Goal: Task Accomplishment & Management: Complete application form

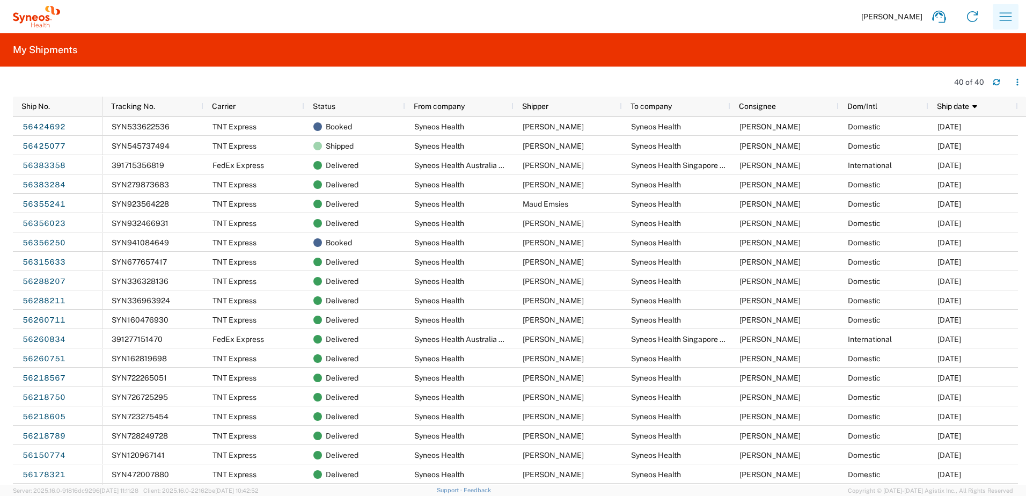
click at [1005, 19] on icon "button" at bounding box center [1005, 16] width 17 height 17
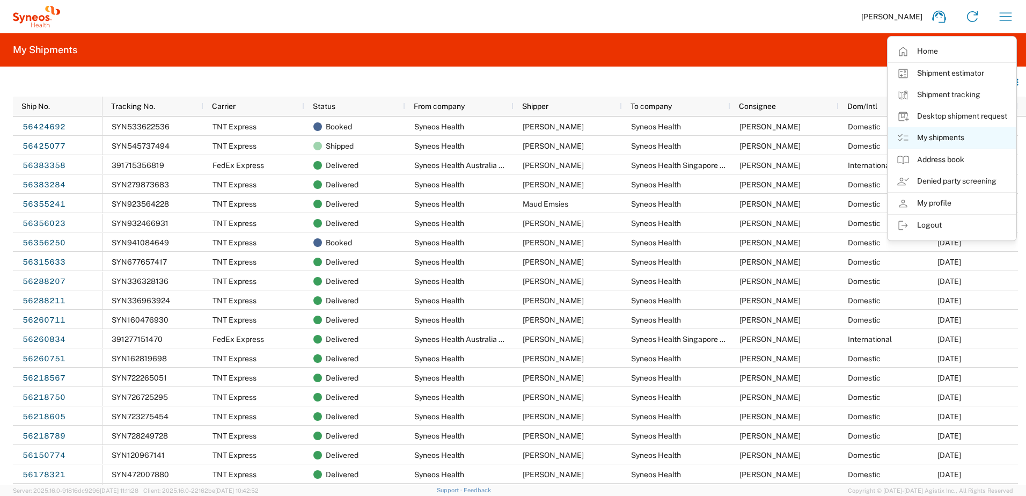
click at [957, 134] on link "My shipments" at bounding box center [952, 137] width 128 height 21
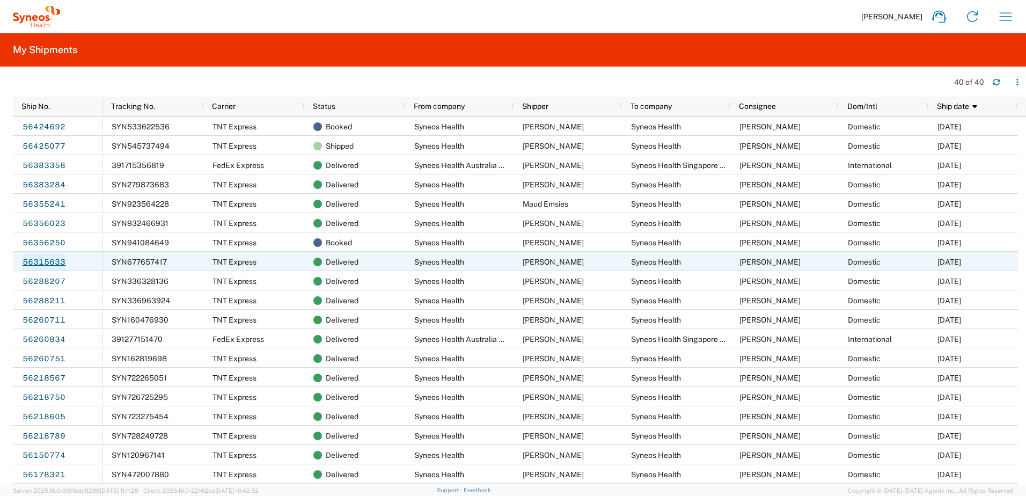
click at [51, 263] on link "56315633" at bounding box center [44, 261] width 44 height 17
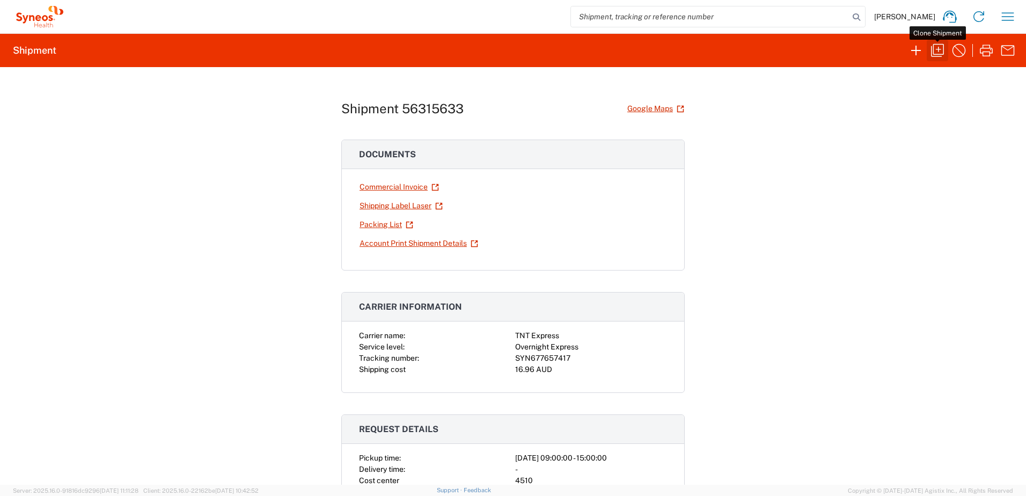
click at [943, 53] on icon "button" at bounding box center [937, 50] width 17 height 17
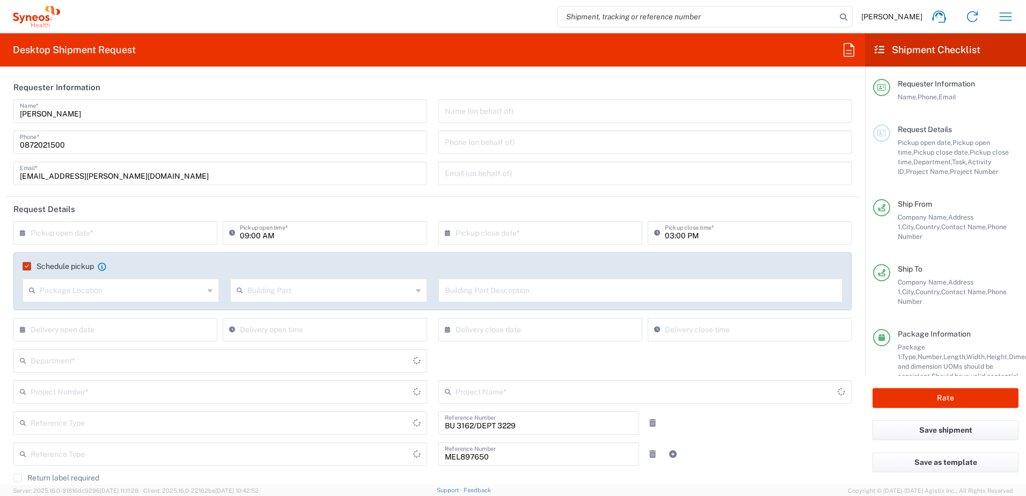
type input "Your Packaging"
type input "[GEOGRAPHIC_DATA]"
type input "Business (General)"
type input "3229 DEPARTMENTAL EXPENSE"
type input "Customer Ref"
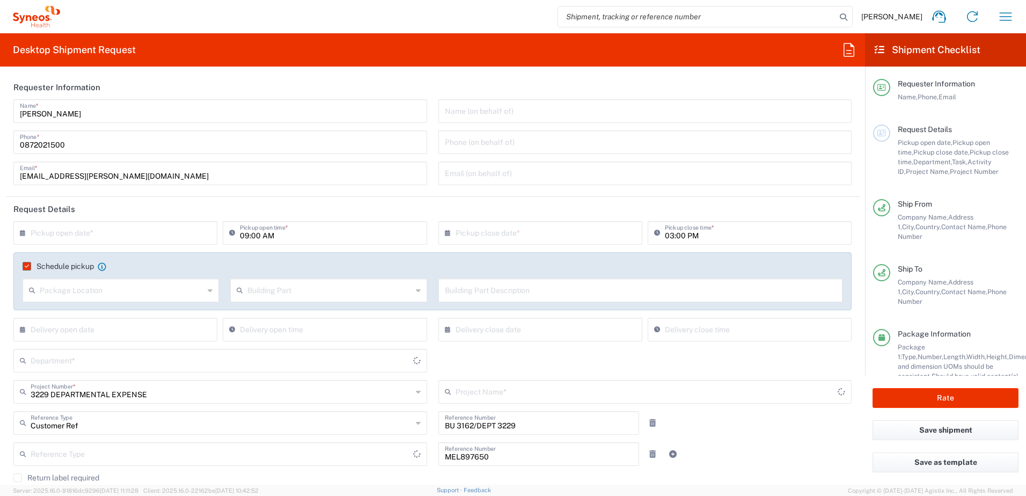
type input "[GEOGRAPHIC_DATA]"
type input "Residential/Home"
type input "Victoria"
type input "Booking Request ID"
type input "[GEOGRAPHIC_DATA]"
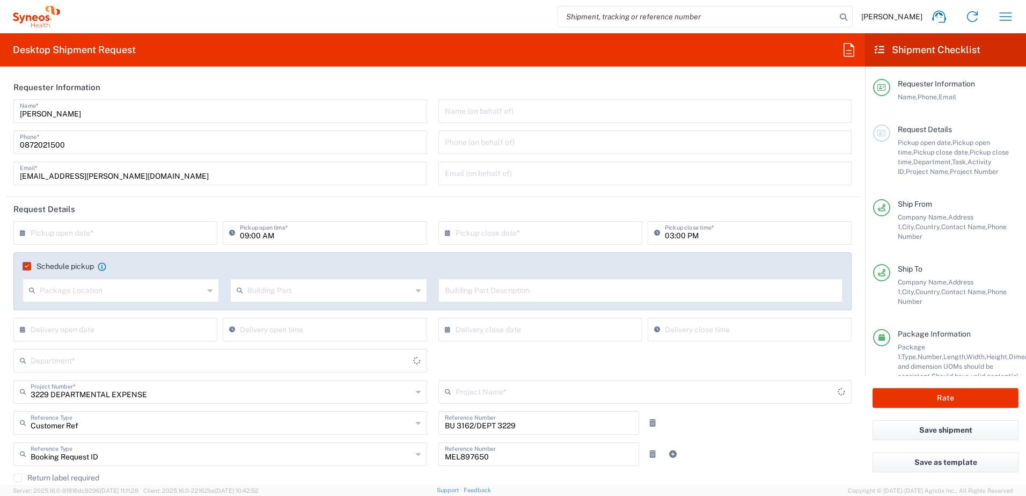
type input "3229 DEPARTMENTAL EXPENSE"
type input "3229"
click at [70, 293] on input "text" at bounding box center [122, 289] width 164 height 19
type input "Syneos Health Australia Pty Ltd"
click at [123, 290] on input "text" at bounding box center [122, 289] width 164 height 19
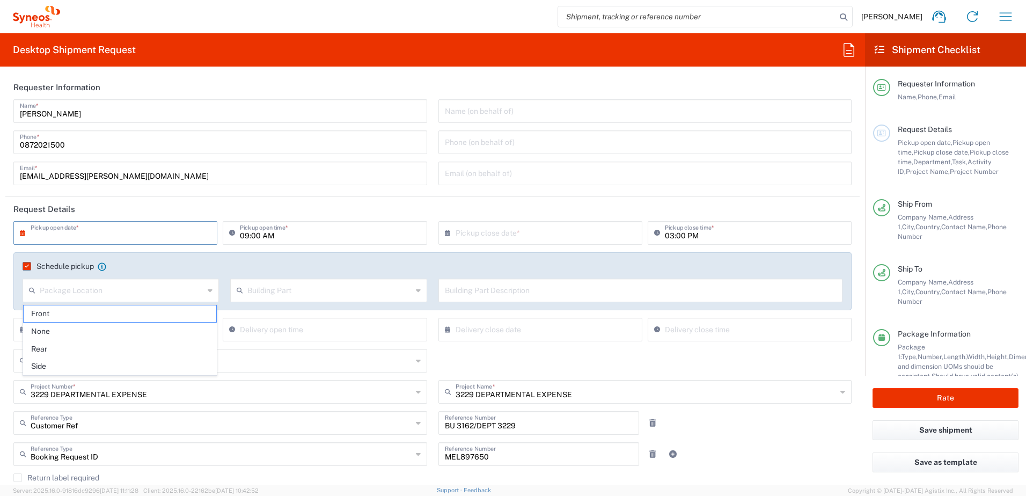
click at [118, 232] on input "text" at bounding box center [118, 232] width 174 height 19
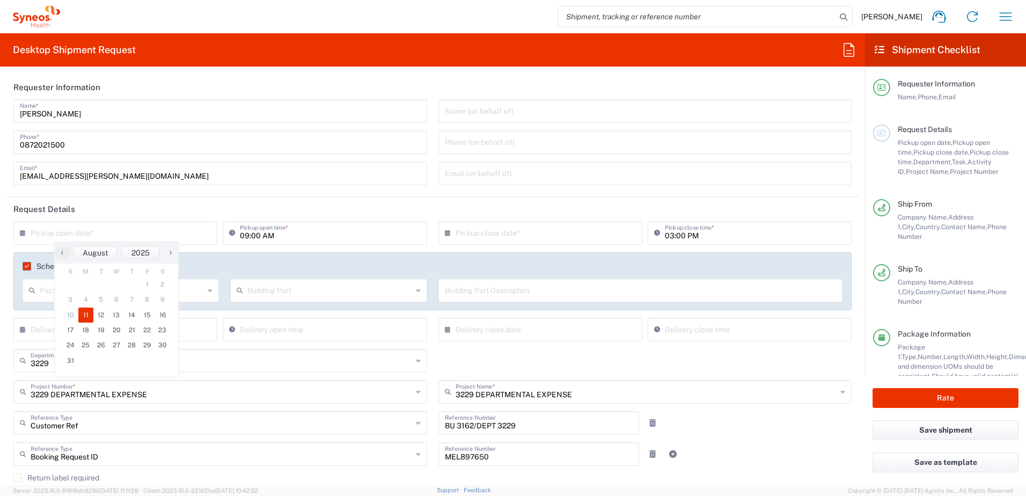
click at [85, 314] on span "11" at bounding box center [86, 315] width 16 height 15
type input "[DATE]"
click at [242, 237] on input "09:00 AM" at bounding box center [330, 232] width 180 height 19
type input "11:00 AM"
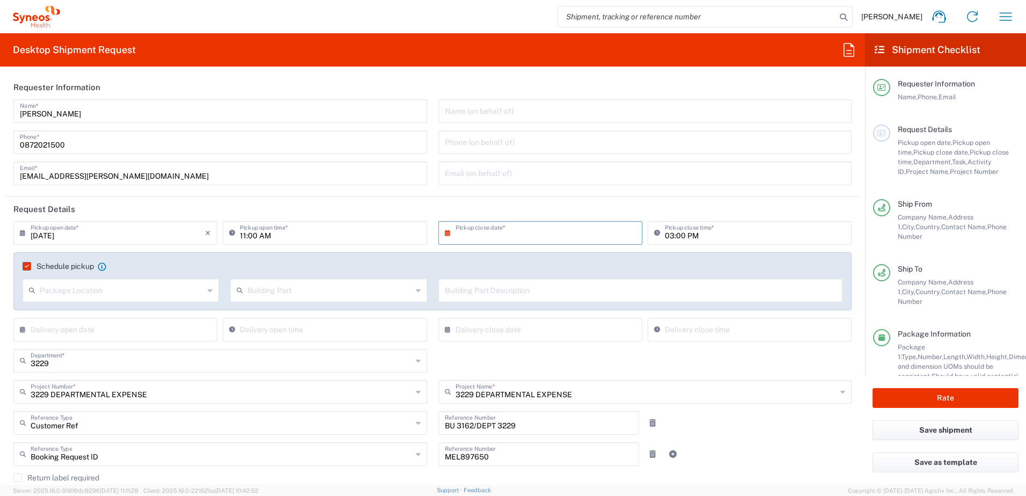
click at [528, 236] on input "text" at bounding box center [543, 232] width 174 height 19
click at [507, 315] on span "11" at bounding box center [507, 315] width 16 height 15
type input "[DATE]"
click at [665, 235] on input "03:00 PM" at bounding box center [755, 232] width 180 height 19
type input "04:00 PM"
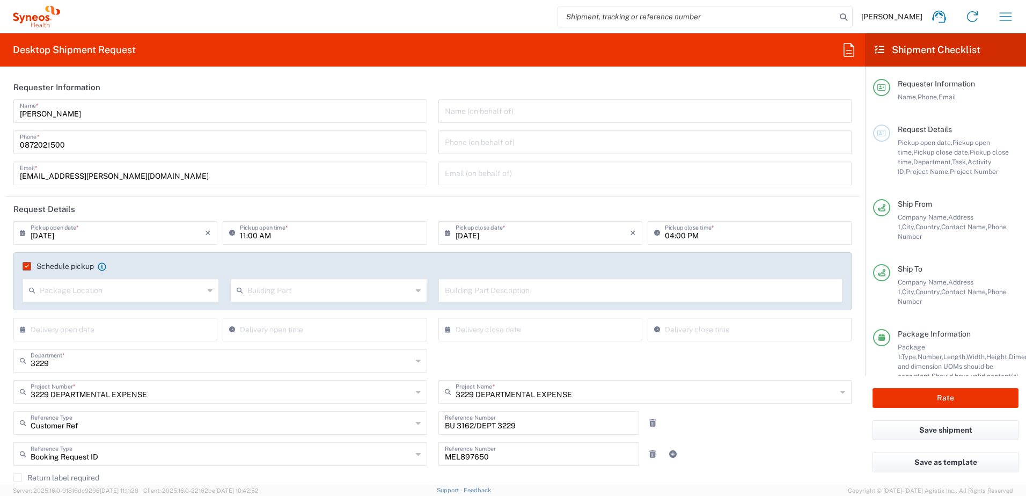
click at [795, 436] on div "Customer Ref Reference Type Customer Ref Account Type Activity ID Airline Appoi…" at bounding box center [433, 426] width 850 height 31
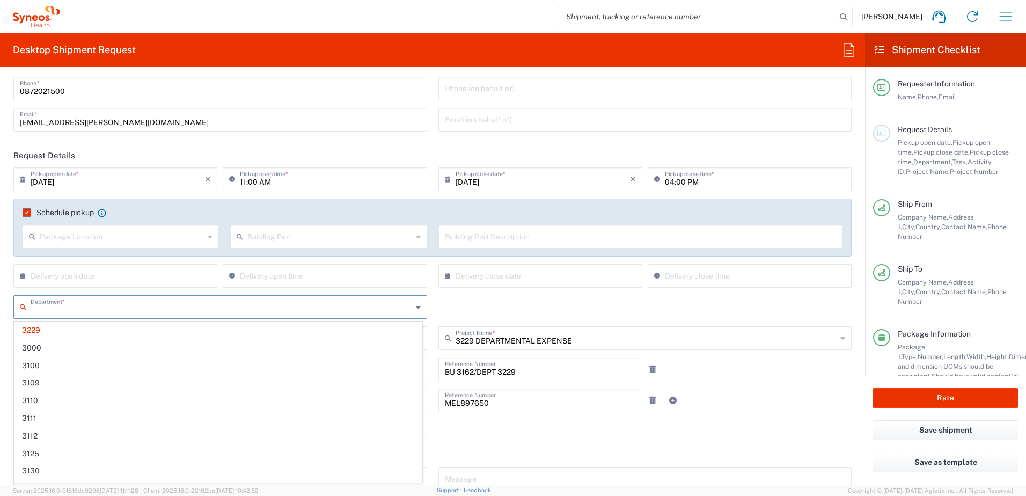
click at [83, 305] on input "text" at bounding box center [222, 306] width 382 height 19
paste input "3230"
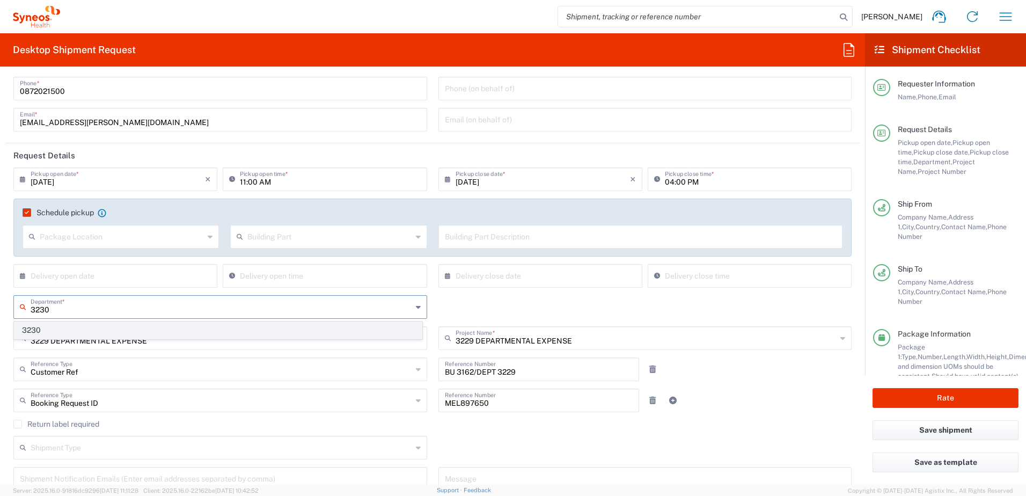
type input "3230"
click at [89, 331] on span "3230" at bounding box center [217, 330] width 407 height 17
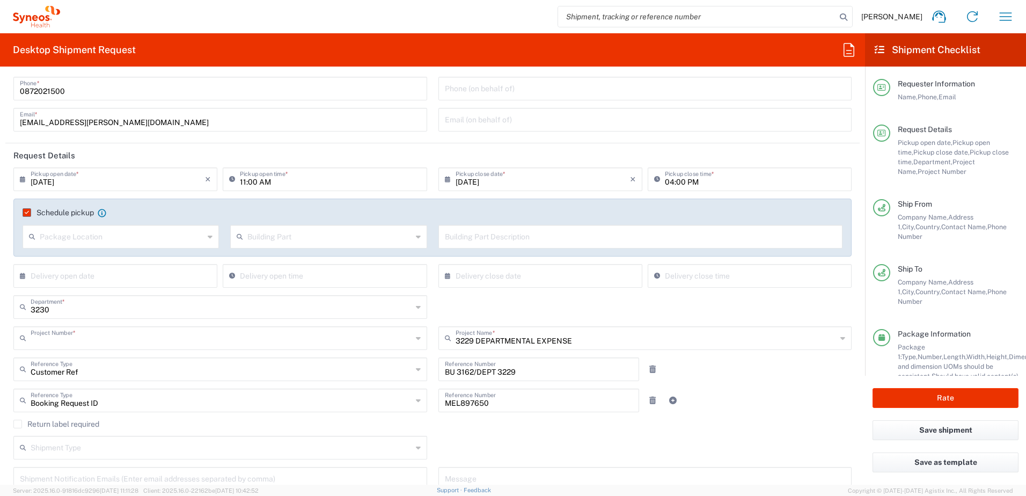
click at [88, 336] on input "text" at bounding box center [222, 337] width 382 height 19
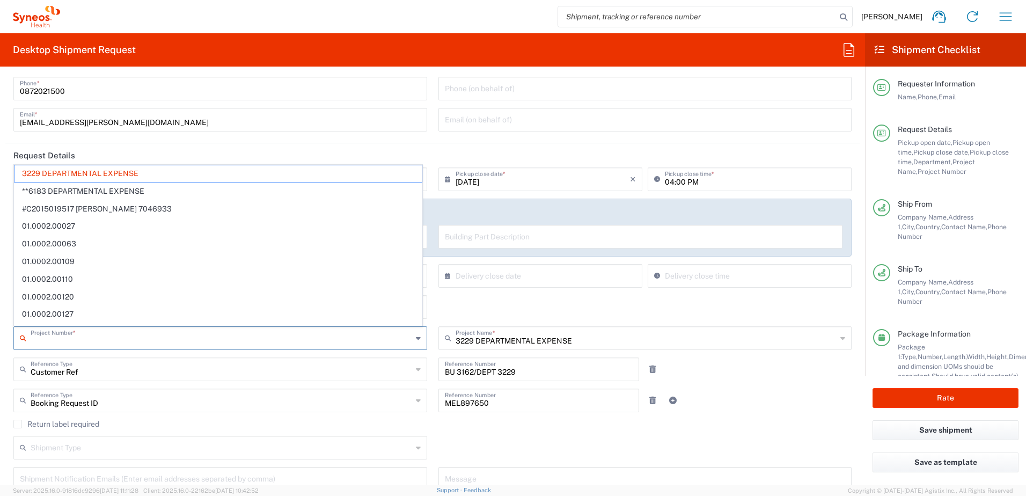
paste input "3230"
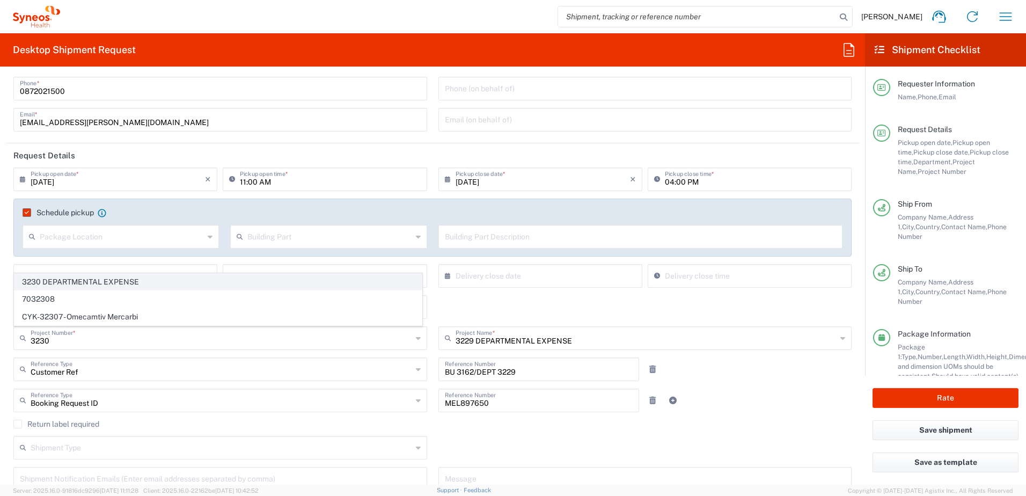
click at [118, 280] on span "3230 DEPARTMENTAL EXPENSE" at bounding box center [217, 282] width 407 height 17
type input "3230 DEPARTMENTAL EXPENSE"
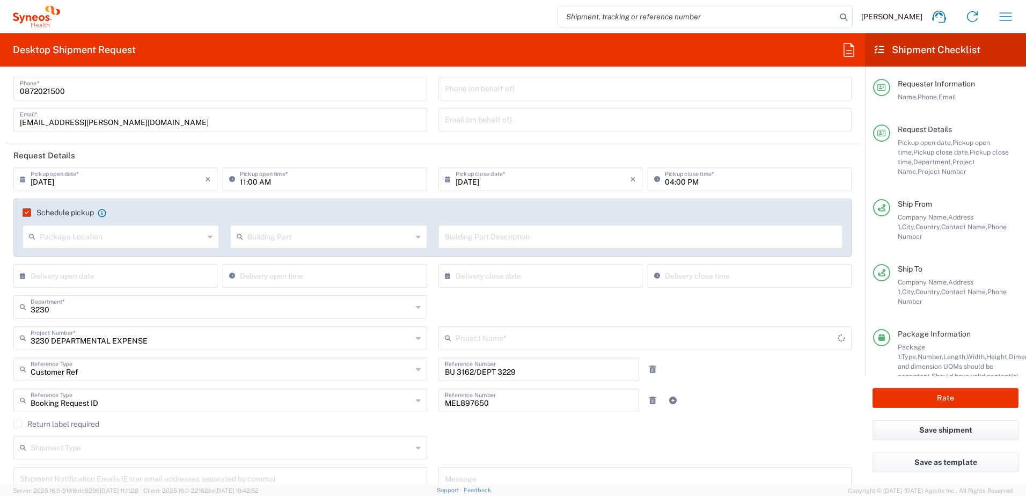
type input "3230 DEPARTMENTAL EXPENSE"
drag, startPoint x: 494, startPoint y: 402, endPoint x: 404, endPoint y: 398, distance: 90.8
click at [404, 398] on div "Booking Request ID Reference Type Booking Request ID Account Type Activity ID A…" at bounding box center [433, 404] width 850 height 31
drag, startPoint x: 513, startPoint y: 369, endPoint x: 495, endPoint y: 373, distance: 18.1
click at [495, 373] on input "BU 3162/DEPT 3229" at bounding box center [539, 368] width 188 height 19
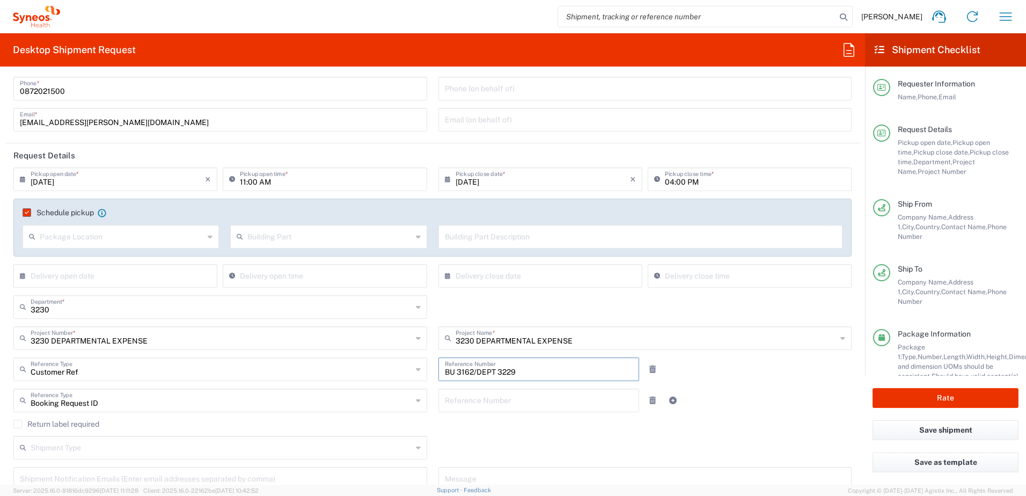
paste input "30"
click at [469, 374] on input "BU 3162/DEPT 3230" at bounding box center [539, 368] width 188 height 19
paste input "13162"
type input "BU 13162/DEPT 3230"
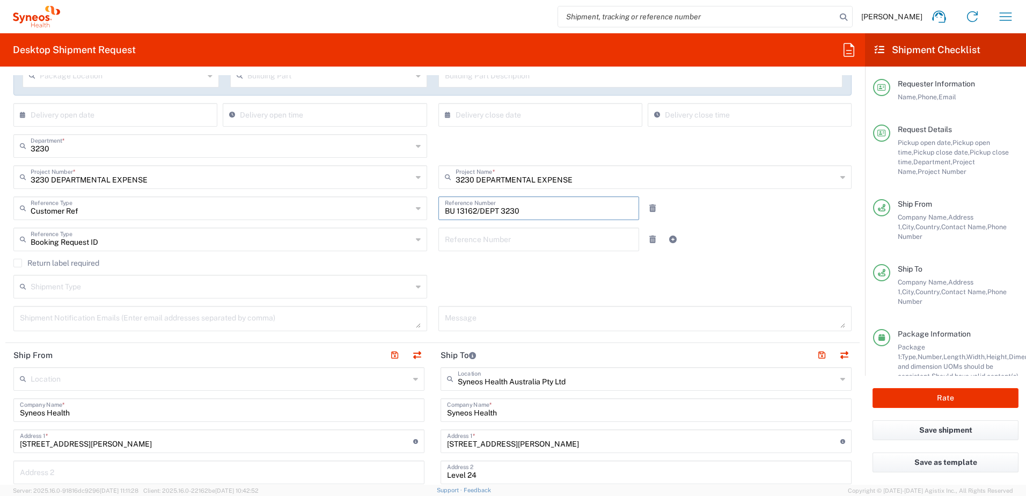
scroll to position [322, 0]
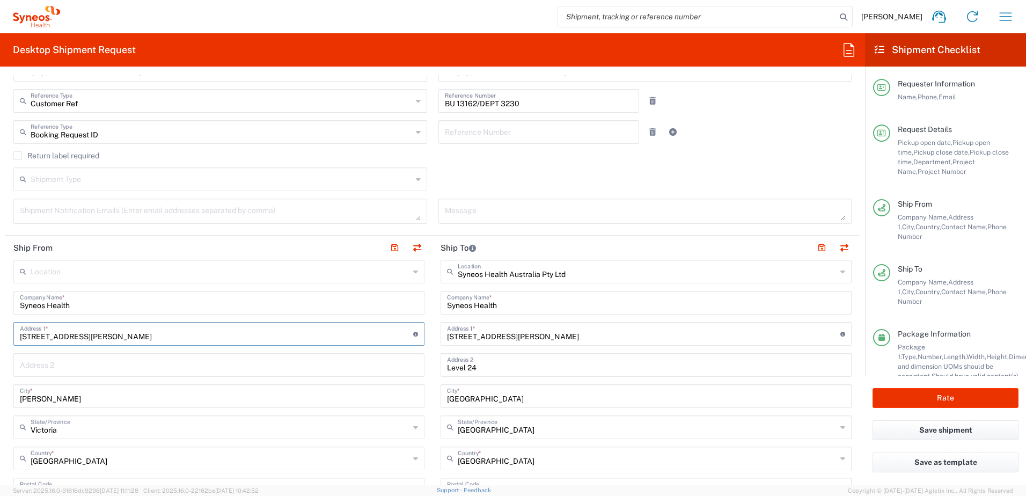
drag, startPoint x: 81, startPoint y: 335, endPoint x: 6, endPoint y: 334, distance: 75.2
click at [6, 334] on main "Location [PERSON_NAME] LLC-[GEOGRAPHIC_DATA] [GEOGRAPHIC_DATA] [GEOGRAPHIC_DATA…" at bounding box center [218, 501] width 427 height 482
paste input ": [STREET_ADDRESS]"
type input "[STREET_ADDRESS]"
drag, startPoint x: 74, startPoint y: 398, endPoint x: -2, endPoint y: 398, distance: 75.7
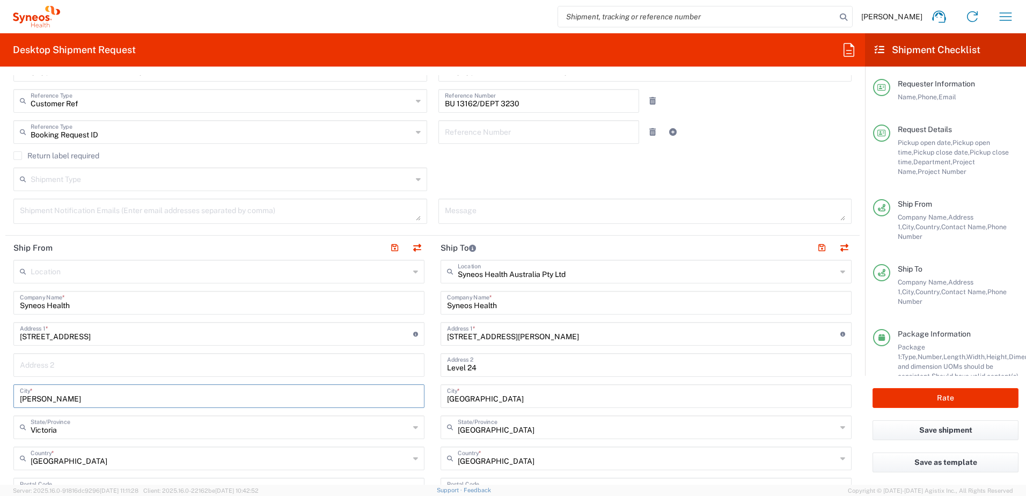
click at [0, 398] on html "[PERSON_NAME] Home Shipment estimator Shipment tracking Desktop shipment reques…" at bounding box center [513, 248] width 1026 height 496
paste input "Glenbrook"
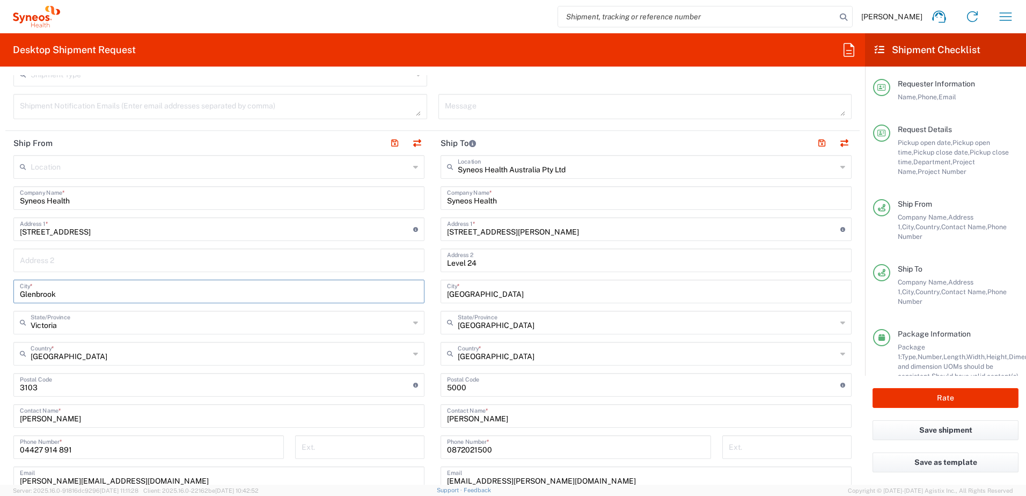
scroll to position [429, 0]
type input "Glenbrook"
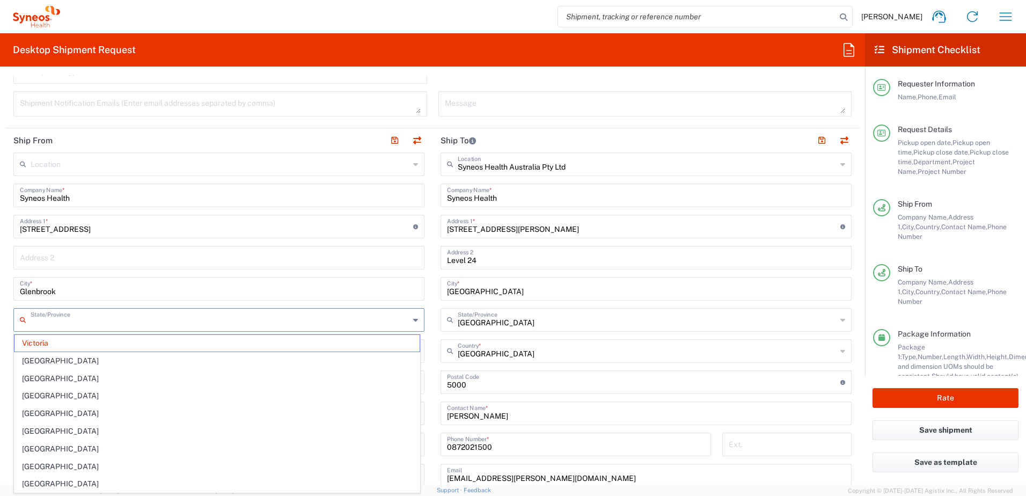
click at [252, 319] on input "text" at bounding box center [220, 319] width 379 height 19
click at [128, 397] on span "[GEOGRAPHIC_DATA]" at bounding box center [216, 396] width 405 height 17
type input "[GEOGRAPHIC_DATA]"
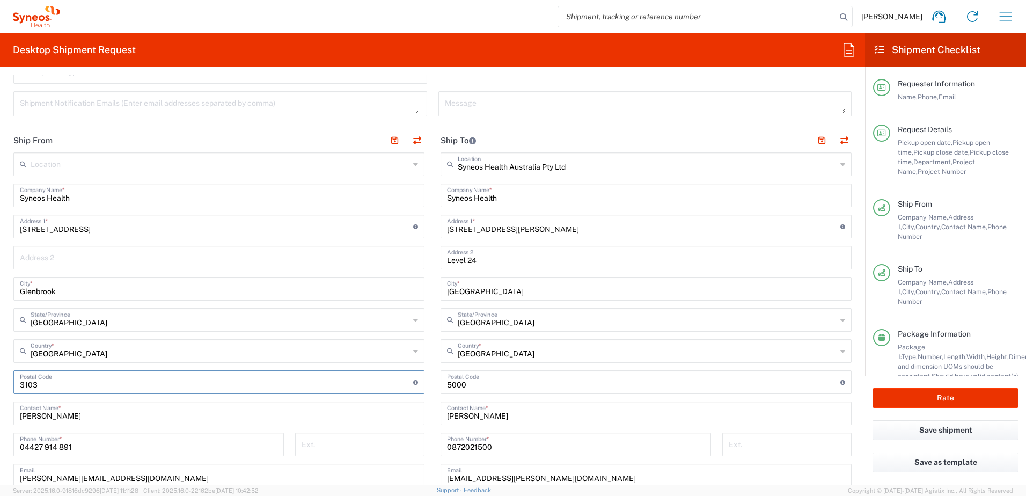
drag, startPoint x: 120, startPoint y: 383, endPoint x: -2, endPoint y: 395, distance: 123.0
click at [0, 395] on html "[PERSON_NAME] Home Shipment estimator Shipment tracking Desktop shipment reques…" at bounding box center [513, 248] width 1026 height 496
type input "2773"
drag, startPoint x: 100, startPoint y: 418, endPoint x: -2, endPoint y: 411, distance: 102.2
click at [0, 411] on html "[PERSON_NAME] Home Shipment estimator Shipment tracking Desktop shipment reques…" at bounding box center [513, 248] width 1026 height 496
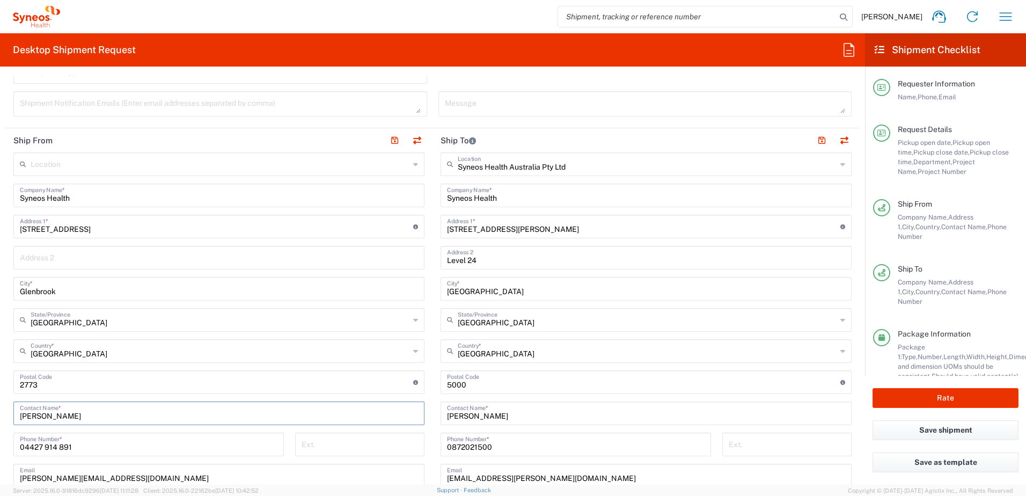
paste input "[PERSON_NAME]"
type input "[PERSON_NAME]"
drag, startPoint x: 114, startPoint y: 447, endPoint x: -2, endPoint y: 444, distance: 116.0
click at [0, 444] on html "[PERSON_NAME] Home Shipment estimator Shipment tracking Desktop shipment reques…" at bounding box center [513, 248] width 1026 height 496
paste input "66377366"
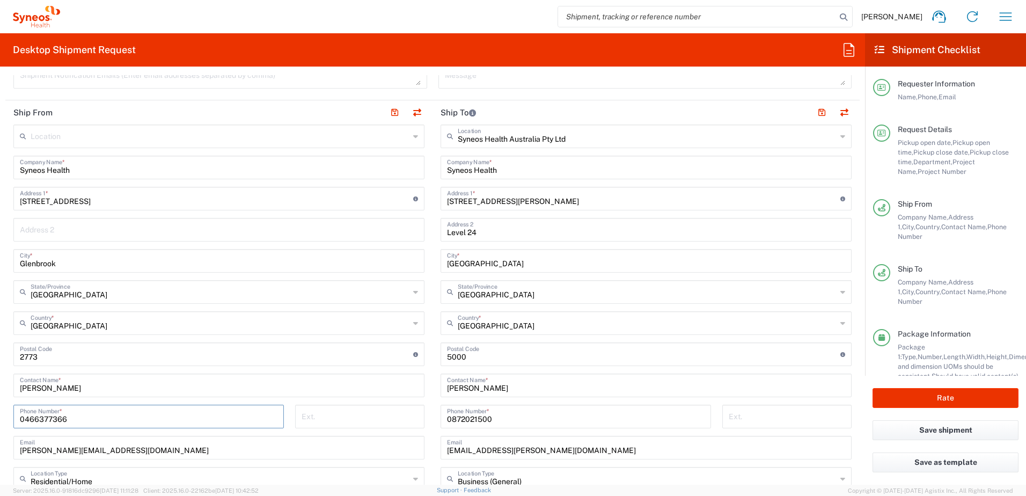
scroll to position [537, 0]
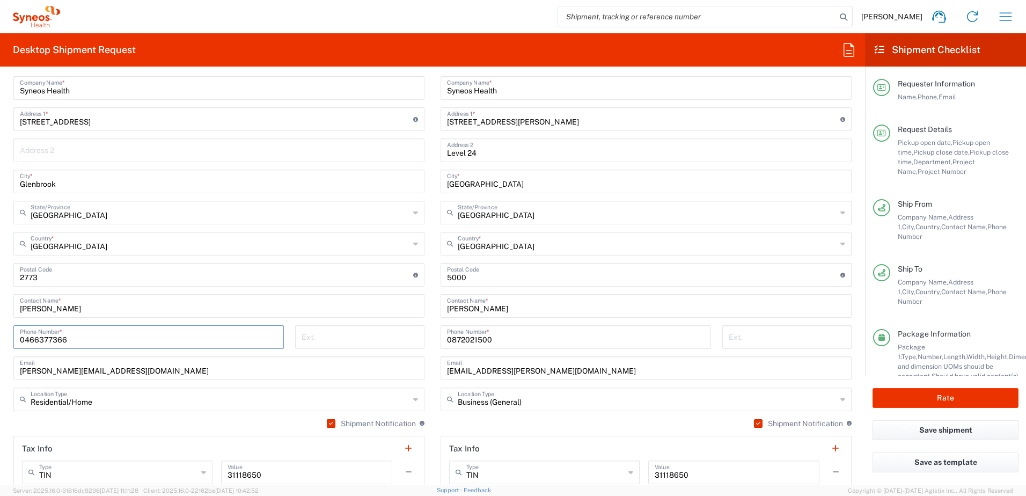
type input "0466377366"
drag, startPoint x: 166, startPoint y: 365, endPoint x: -2, endPoint y: 366, distance: 168.0
click at [0, 366] on html "[PERSON_NAME] Home Shipment estimator Shipment tracking Desktop shipment reques…" at bounding box center [513, 248] width 1026 height 496
paste input "[PERSON_NAME].duxbury"
click at [21, 369] on input "[PERSON_NAME][EMAIL_ADDRESS][DOMAIN_NAME]" at bounding box center [219, 367] width 398 height 19
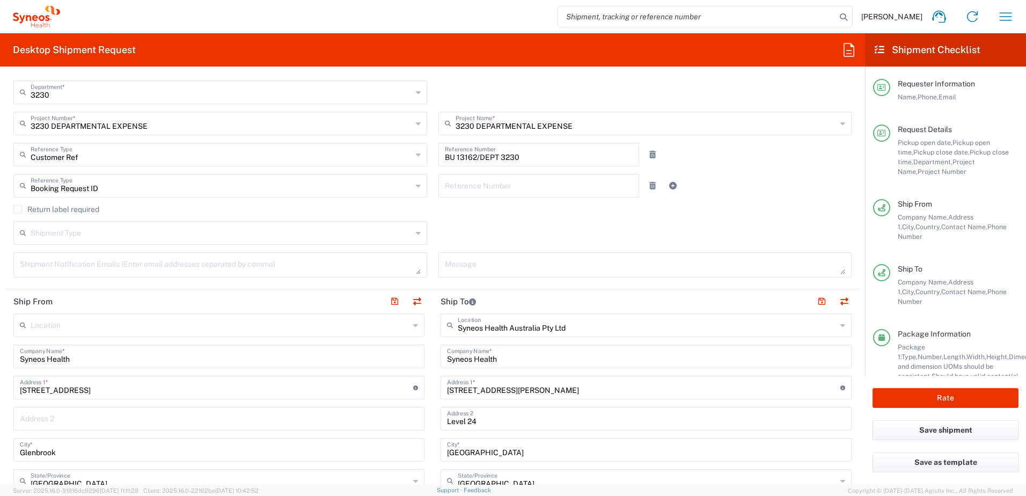
scroll to position [161, 0]
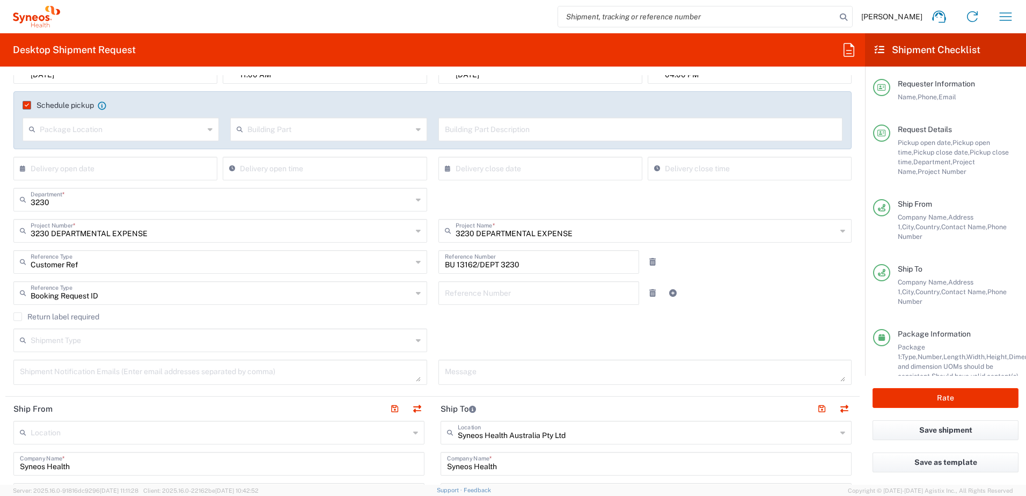
type input "[PERSON_NAME][EMAIL_ADDRESS][DOMAIN_NAME]"
click at [575, 331] on div "Shipment Type Batch Regular" at bounding box center [433, 344] width 850 height 31
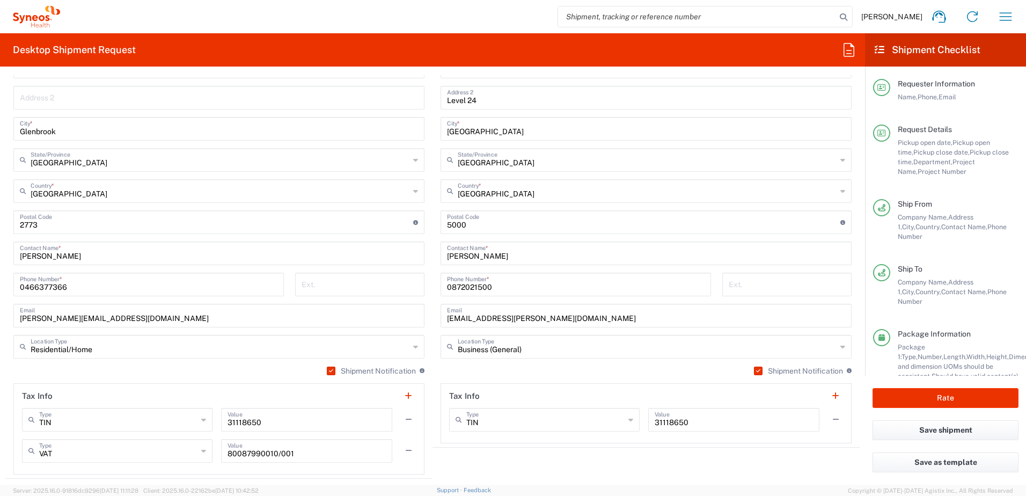
scroll to position [591, 0]
click at [965, 397] on button "Rate" at bounding box center [946, 398] width 146 height 20
type input "3230 DEPARTMENTAL EXPENSE"
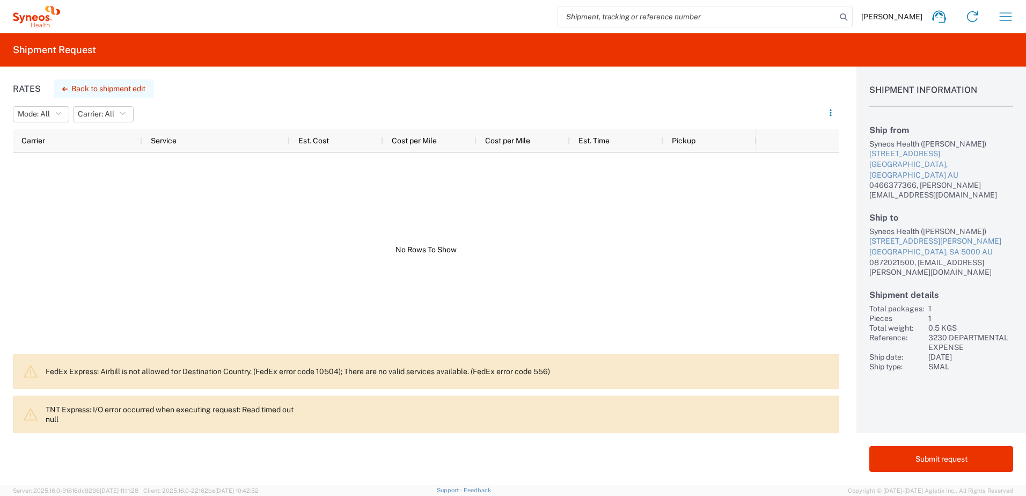
click at [68, 89] on button "Back to shipment edit" at bounding box center [104, 88] width 100 height 19
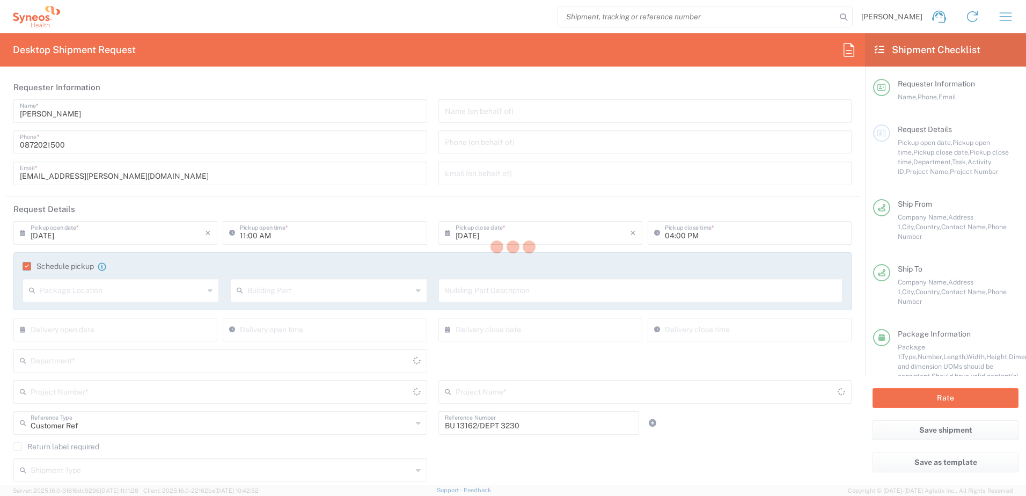
type input "[GEOGRAPHIC_DATA]"
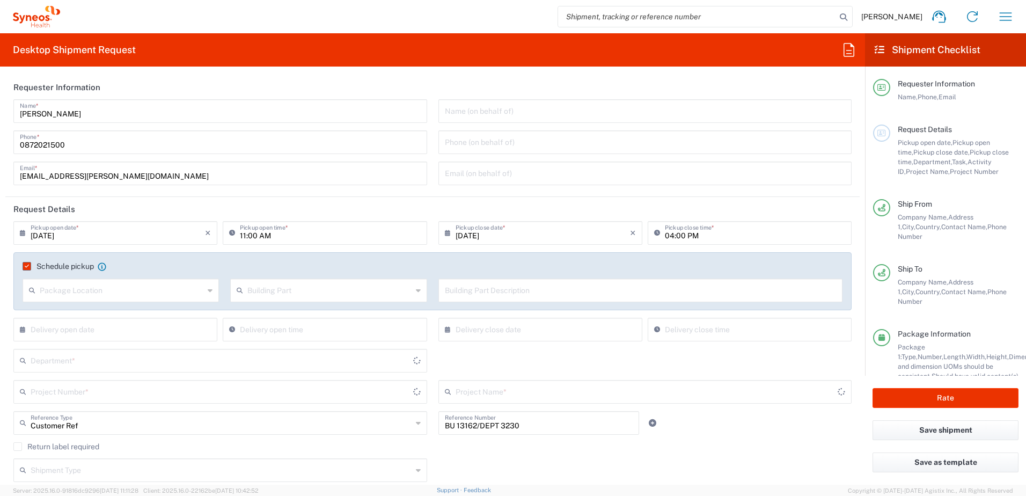
type input "3230 DEPARTMENTAL EXPENSE"
type input "[GEOGRAPHIC_DATA]"
type input "Your Packaging"
type input "3230 DEPARTMENTAL EXPENSE"
click at [241, 236] on input "11:00 AM" at bounding box center [330, 232] width 180 height 19
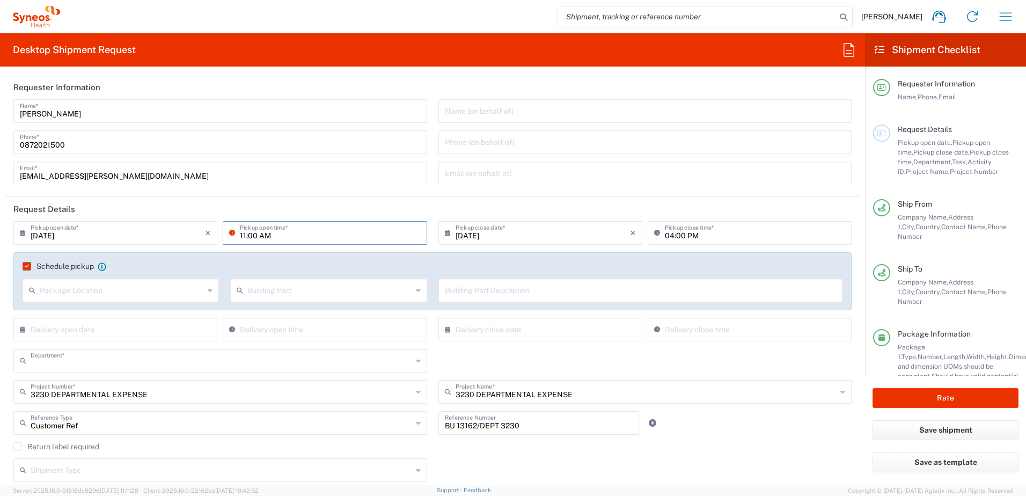
type input "3230"
type input "11:30 AM"
click at [928, 399] on button "Rate" at bounding box center [946, 398] width 146 height 20
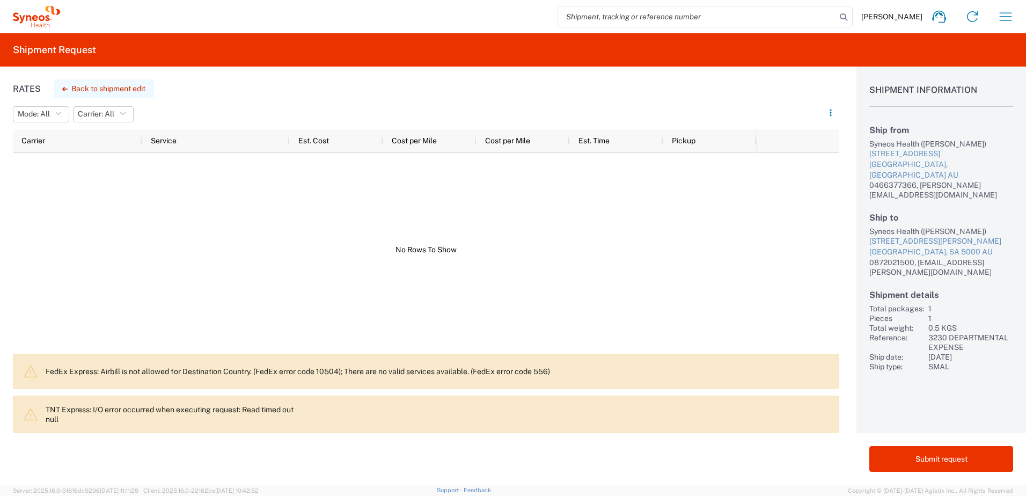
click at [82, 88] on button "Back to shipment edit" at bounding box center [104, 88] width 100 height 19
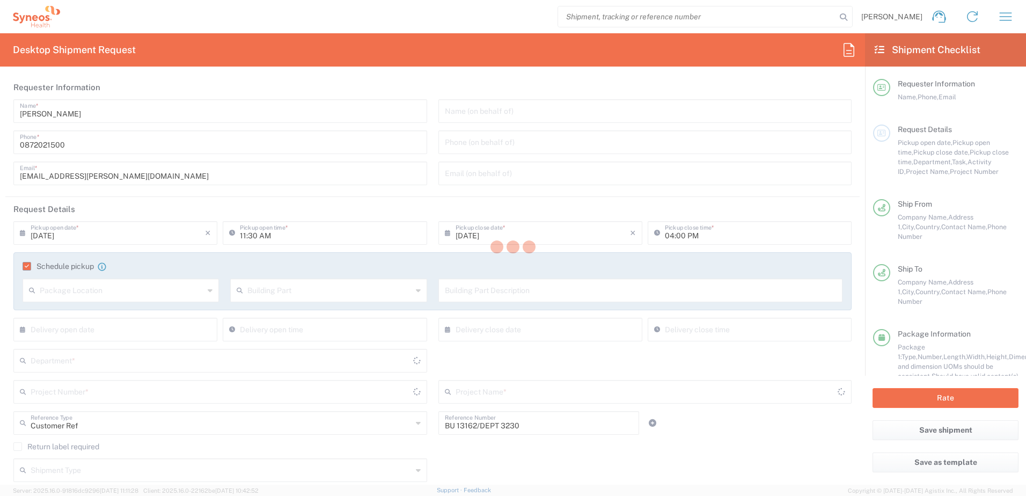
type input "[GEOGRAPHIC_DATA]"
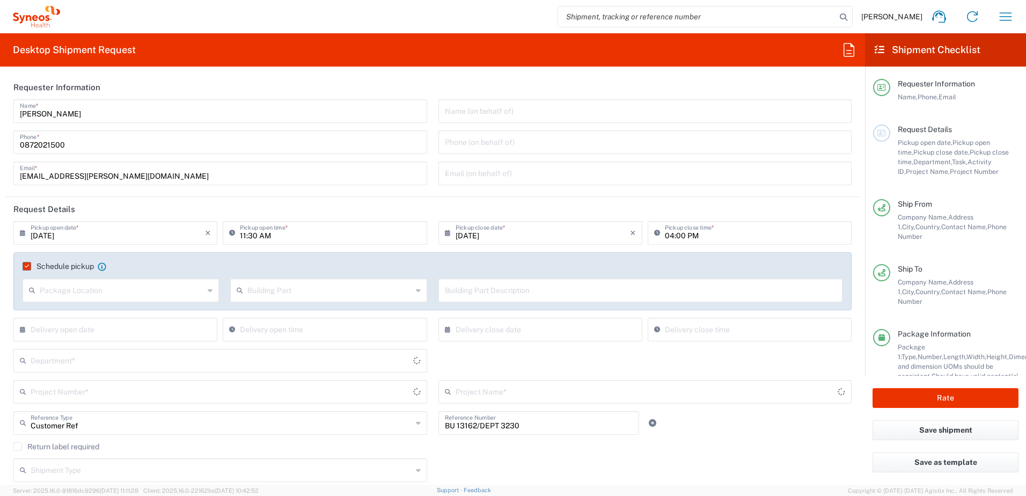
type input "Your Packaging"
type input "3230 DEPARTMENTAL EXPENSE"
type input "3230"
type input "[GEOGRAPHIC_DATA]"
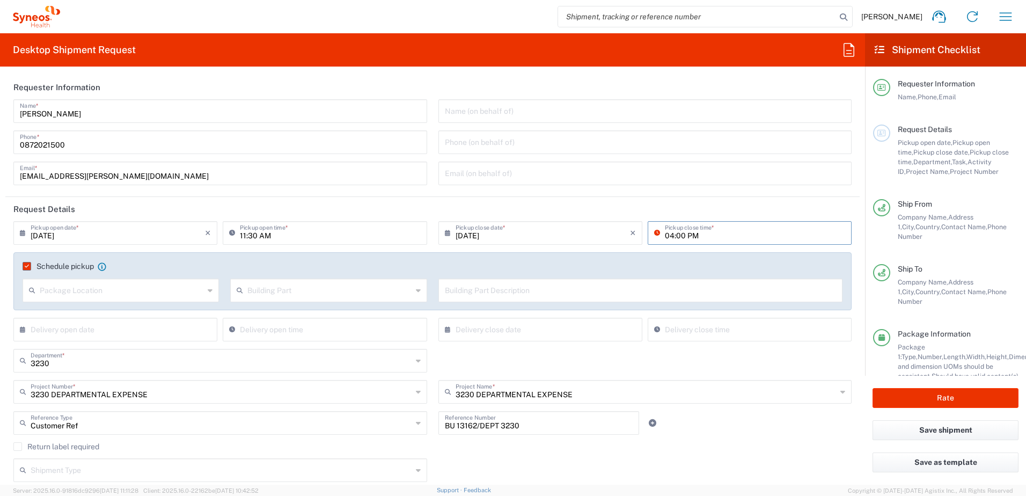
click at [665, 236] on input "04:00 PM" at bounding box center [755, 232] width 180 height 19
type input "05:00 PM"
click at [908, 399] on button "Rate" at bounding box center [946, 398] width 146 height 20
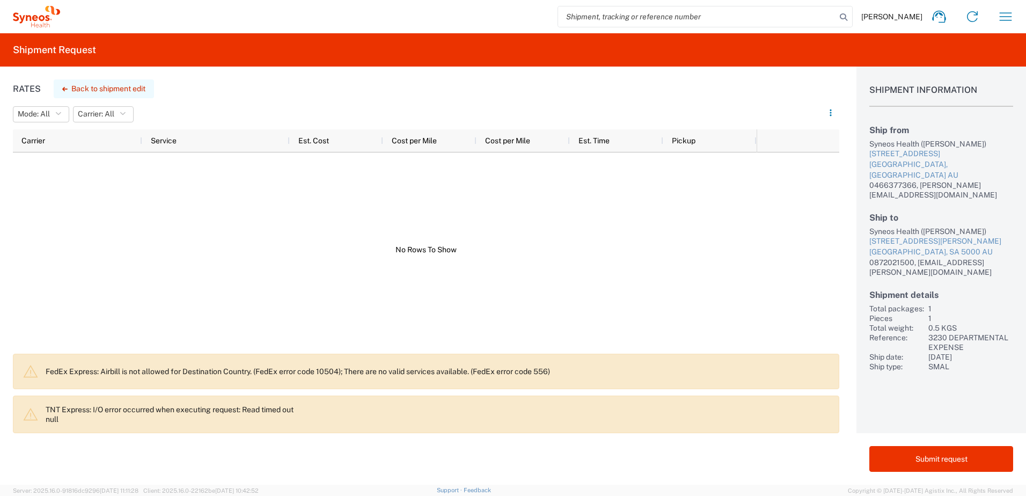
click at [76, 90] on button "Back to shipment edit" at bounding box center [104, 88] width 100 height 19
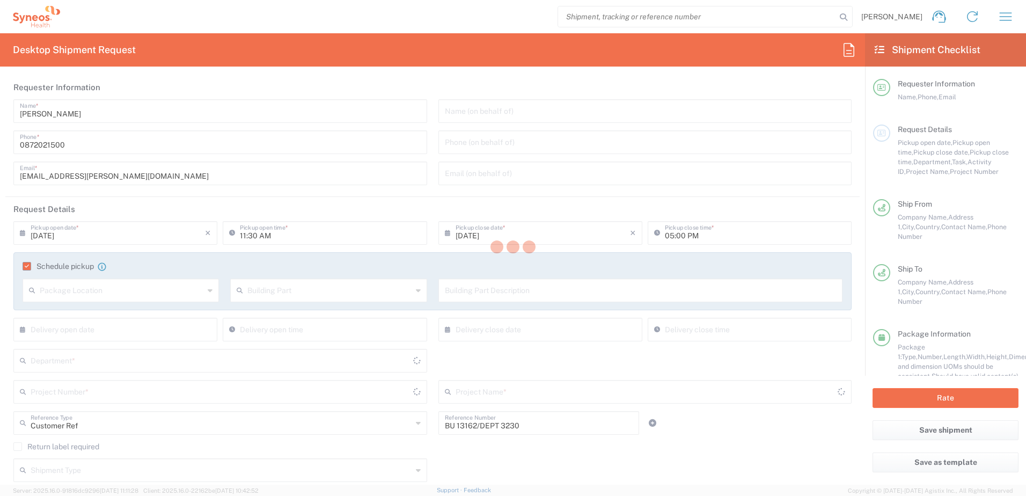
type input "[GEOGRAPHIC_DATA]"
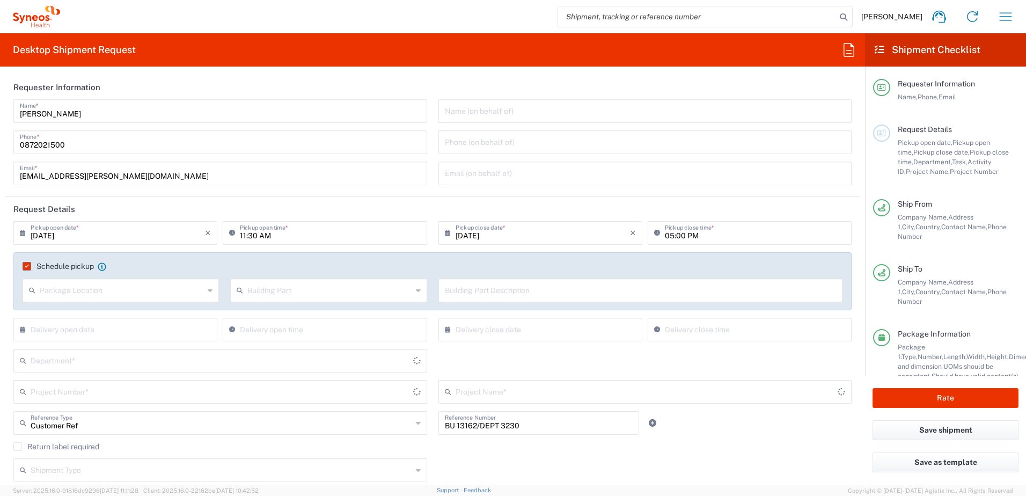
type input "3230 DEPARTMENTAL EXPENSE"
type input "[GEOGRAPHIC_DATA]"
type input "Your Packaging"
type input "3230 DEPARTMENTAL EXPENSE"
type input "3230"
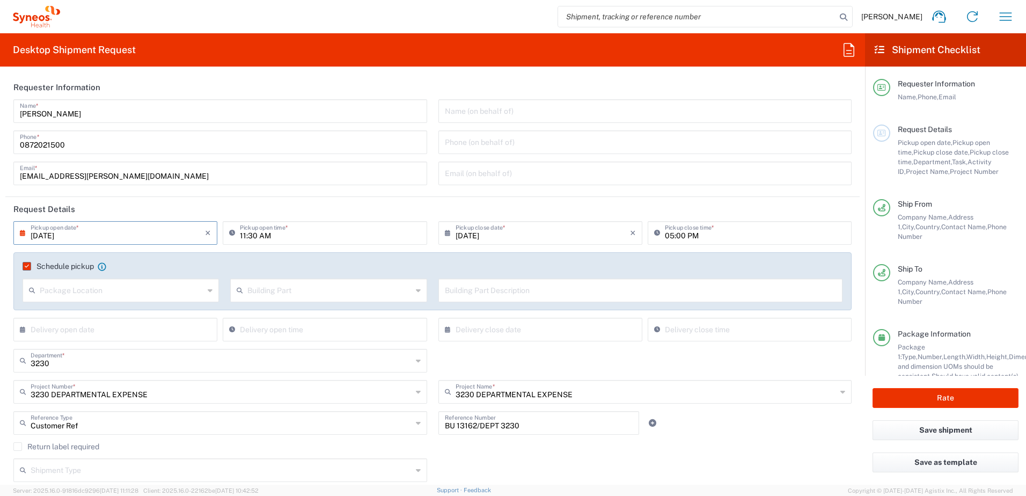
click at [53, 237] on input "[DATE]" at bounding box center [118, 232] width 174 height 19
click at [100, 313] on span "12" at bounding box center [101, 315] width 16 height 15
type input "[DATE]"
click at [469, 236] on input "text" at bounding box center [543, 232] width 174 height 19
drag, startPoint x: 519, startPoint y: 320, endPoint x: 393, endPoint y: 281, distance: 131.9
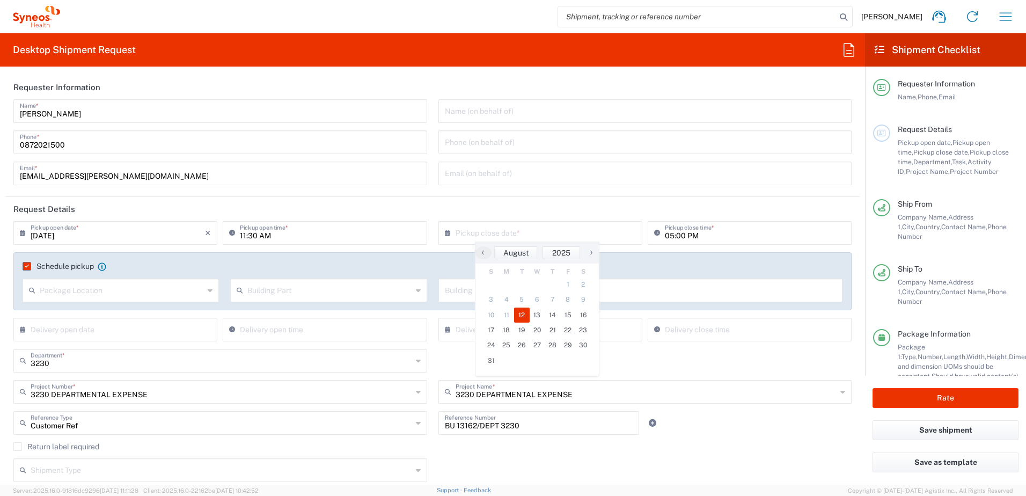
click at [519, 319] on span "12" at bounding box center [522, 315] width 16 height 15
type input "[DATE]"
